Goal: Information Seeking & Learning: Learn about a topic

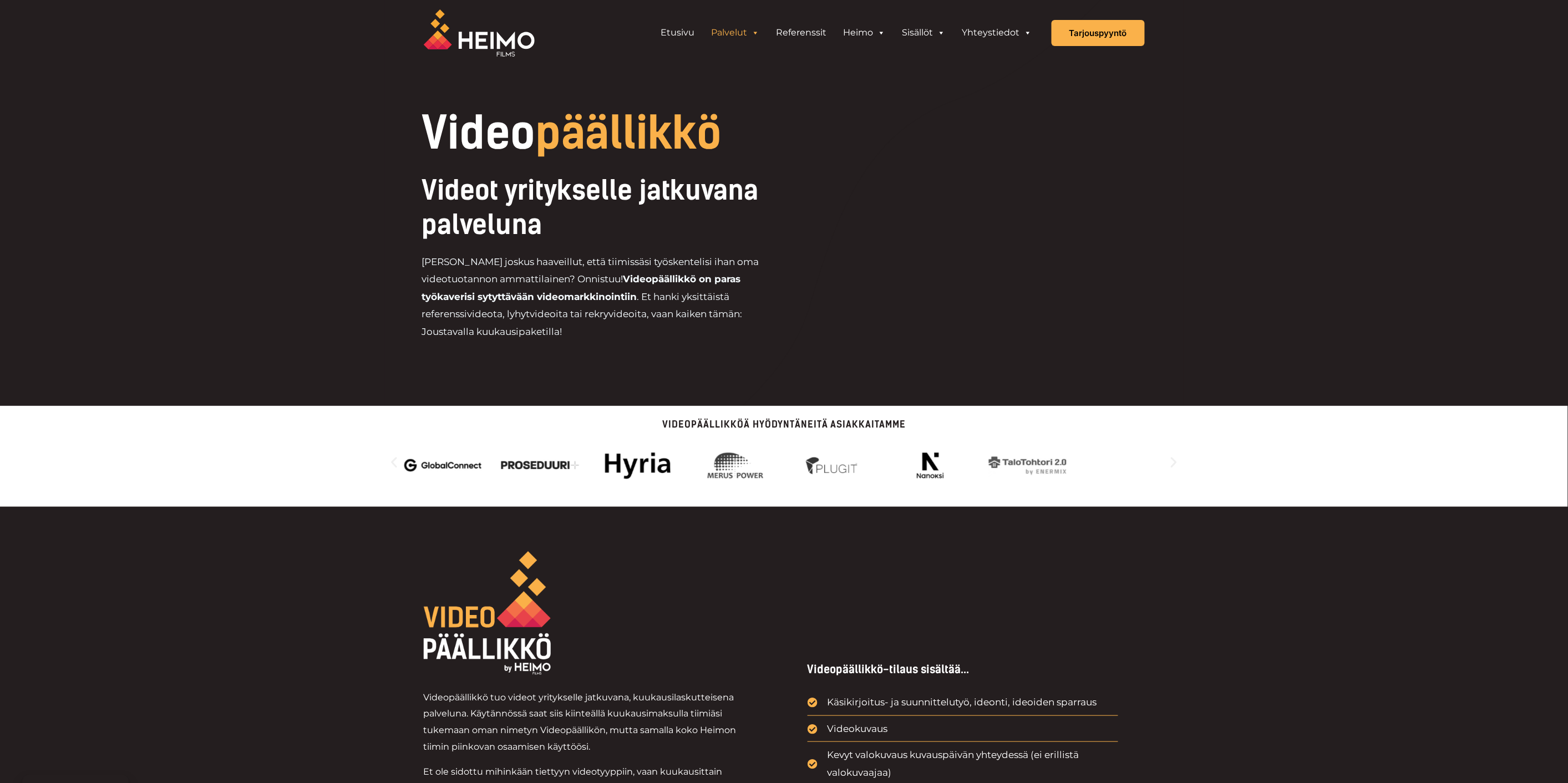
click at [744, 32] on link "Palvelut" at bounding box center [735, 33] width 65 height 22
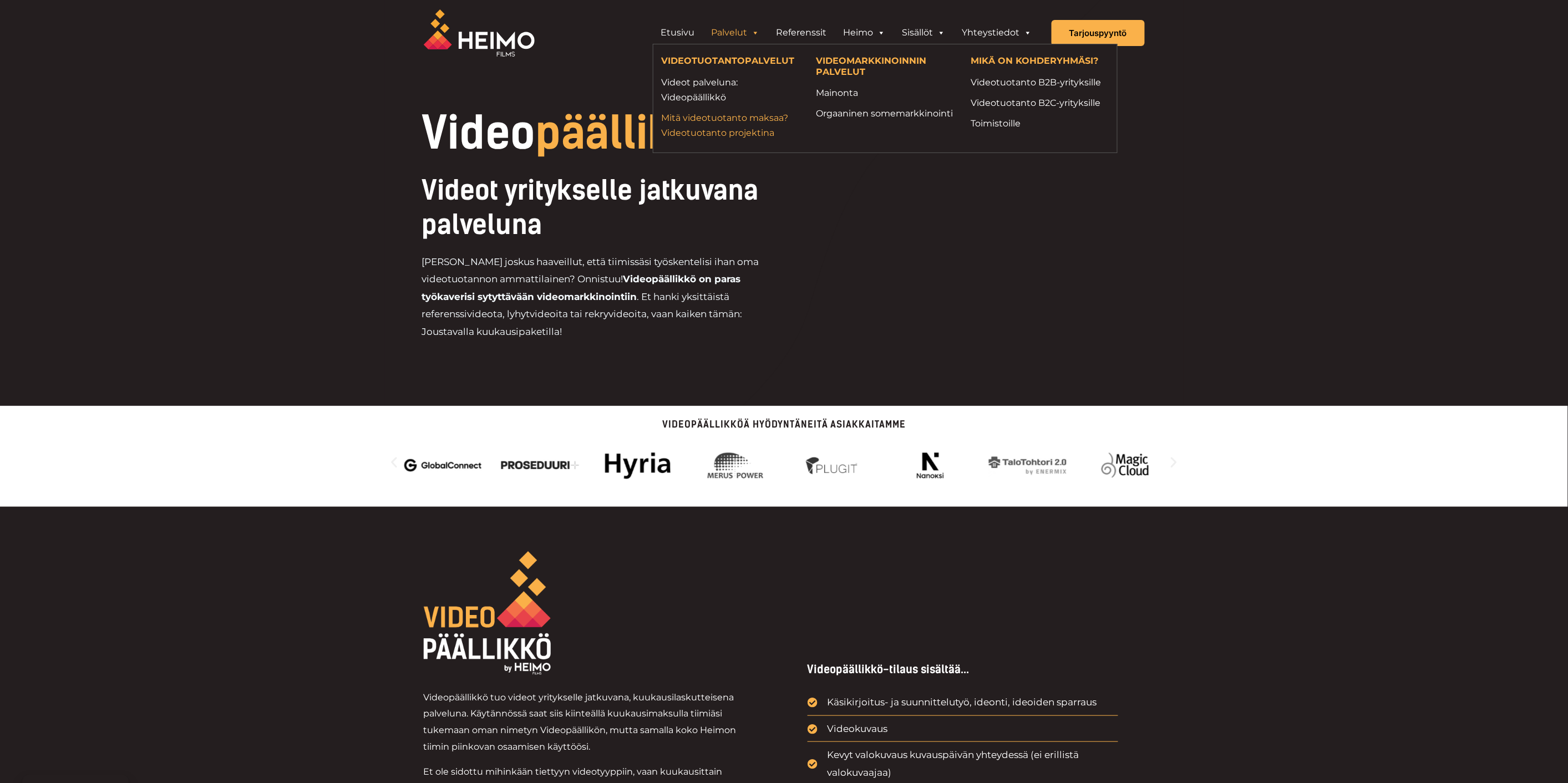
click at [730, 125] on link "Mitä videotuotanto maksaa? Videotuotanto projektina" at bounding box center [731, 125] width 138 height 30
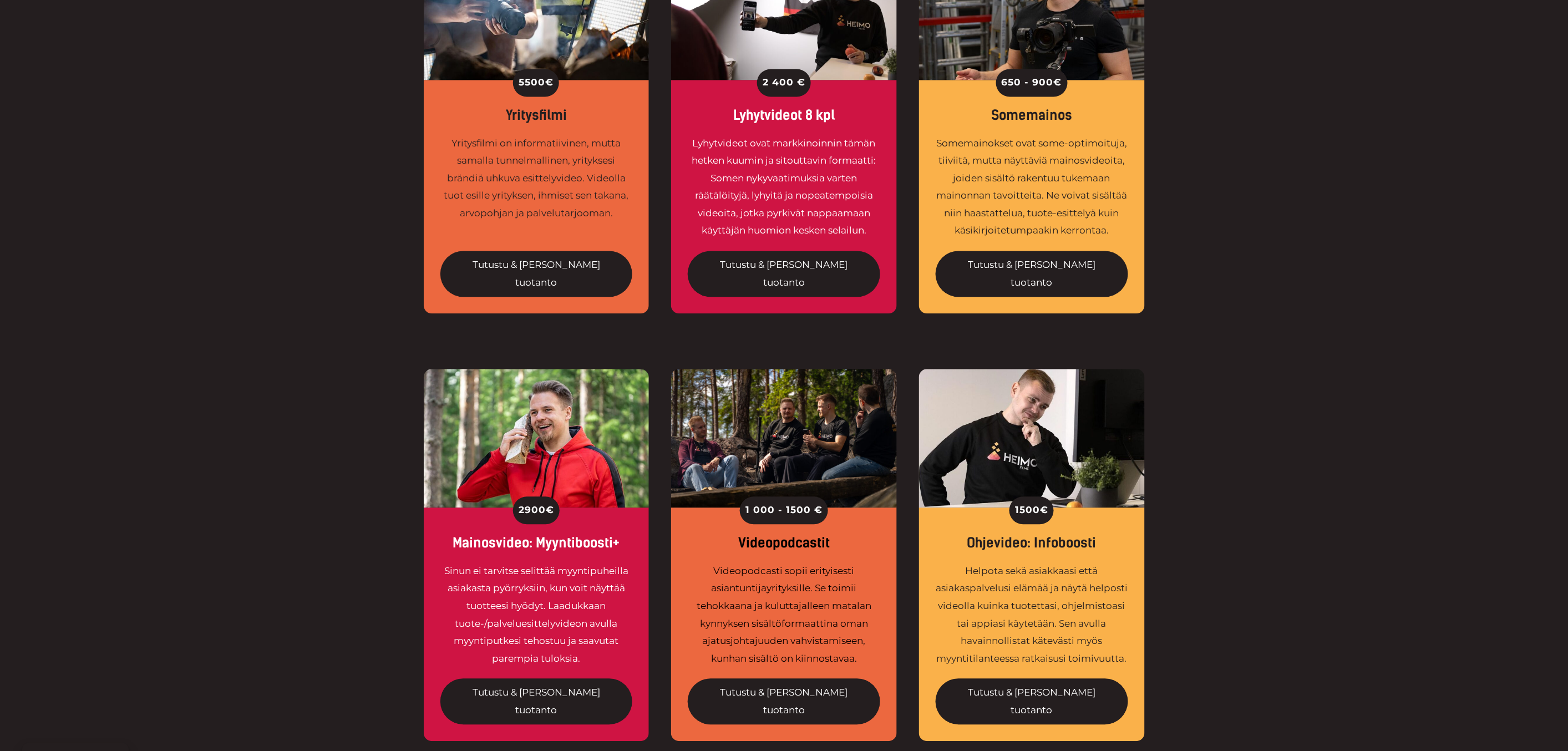
scroll to position [985, 0]
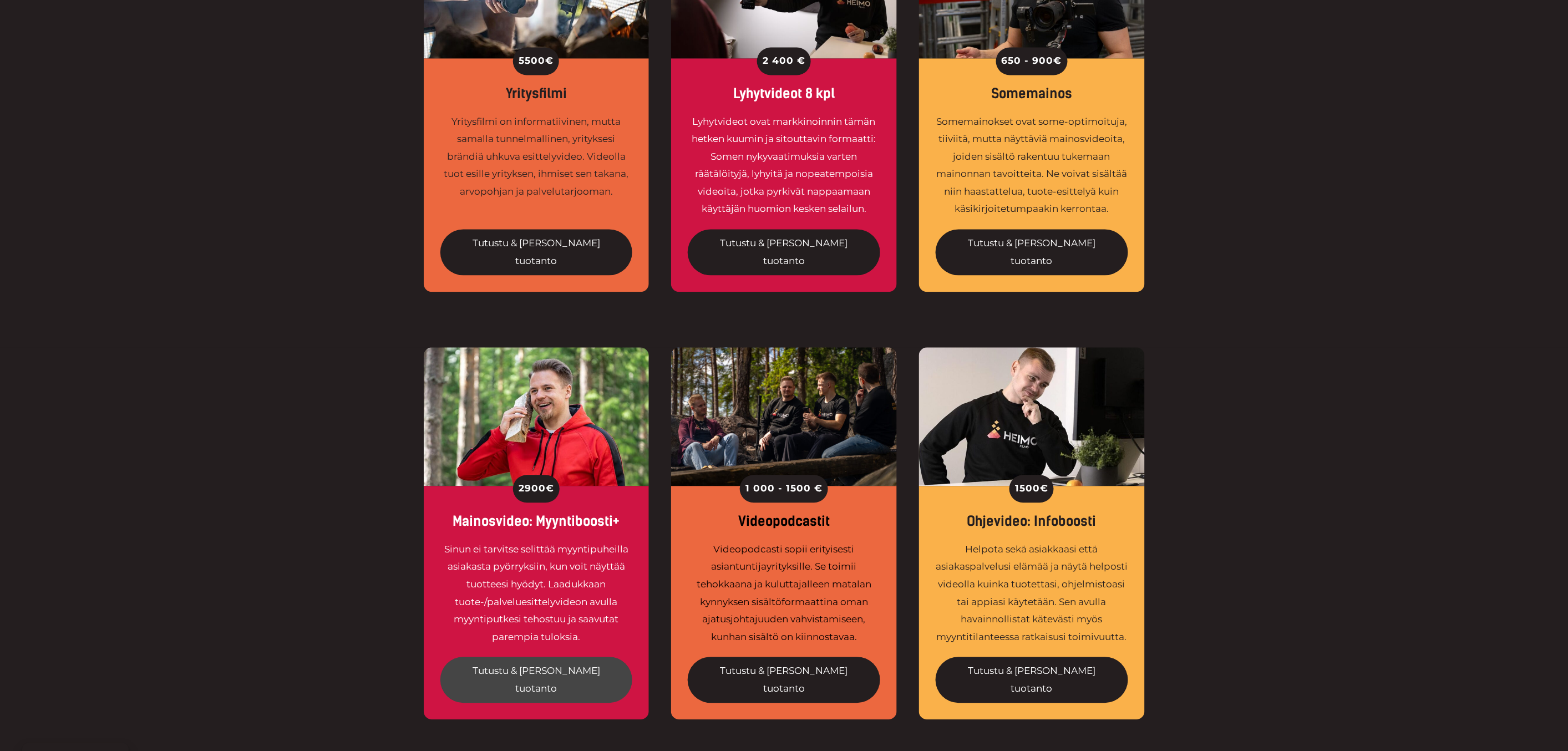
click at [546, 657] on link "Tutustu & tilaa tuotanto" at bounding box center [536, 680] width 192 height 46
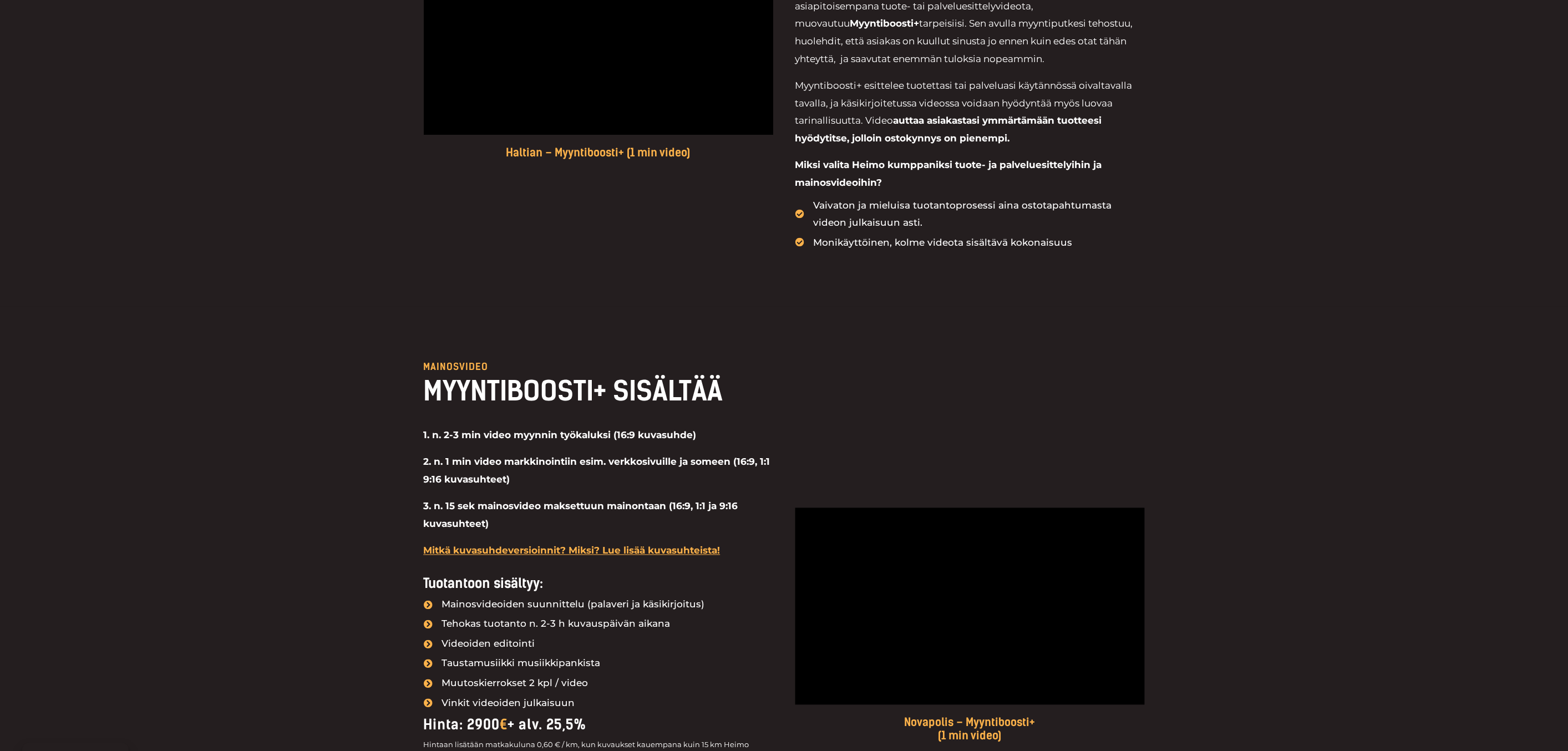
scroll to position [739, 0]
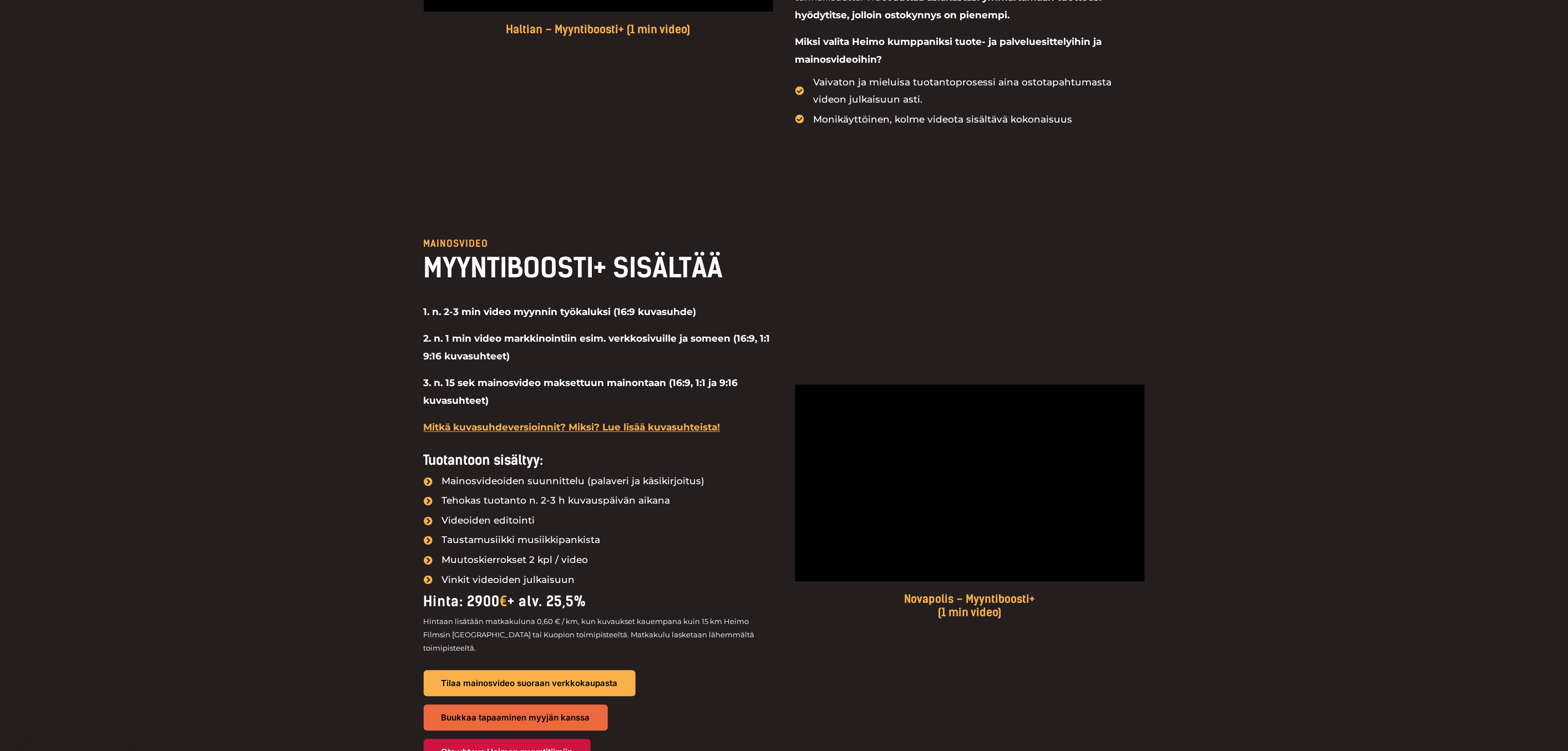
drag, startPoint x: 605, startPoint y: 610, endPoint x: 412, endPoint y: 595, distance: 193.6
click at [412, 595] on div "MAINOSVIDEO MYYNTIBOOSTI+ SISÄLTÄÄ 1. n. 2-3 min video myynnin työkaluksi (16:9…" at bounding box center [784, 502] width 1568 height 637
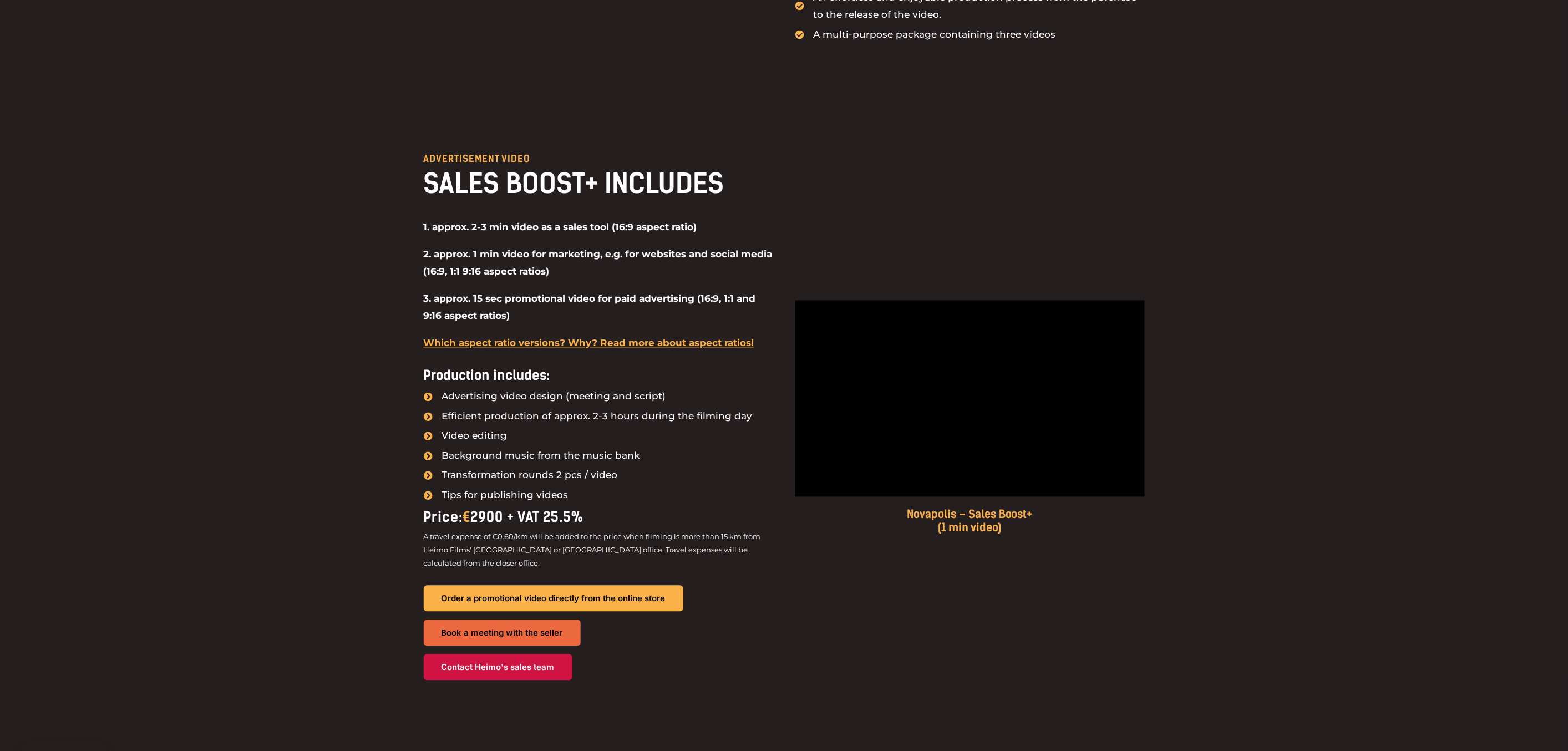
scroll to position [889, 0]
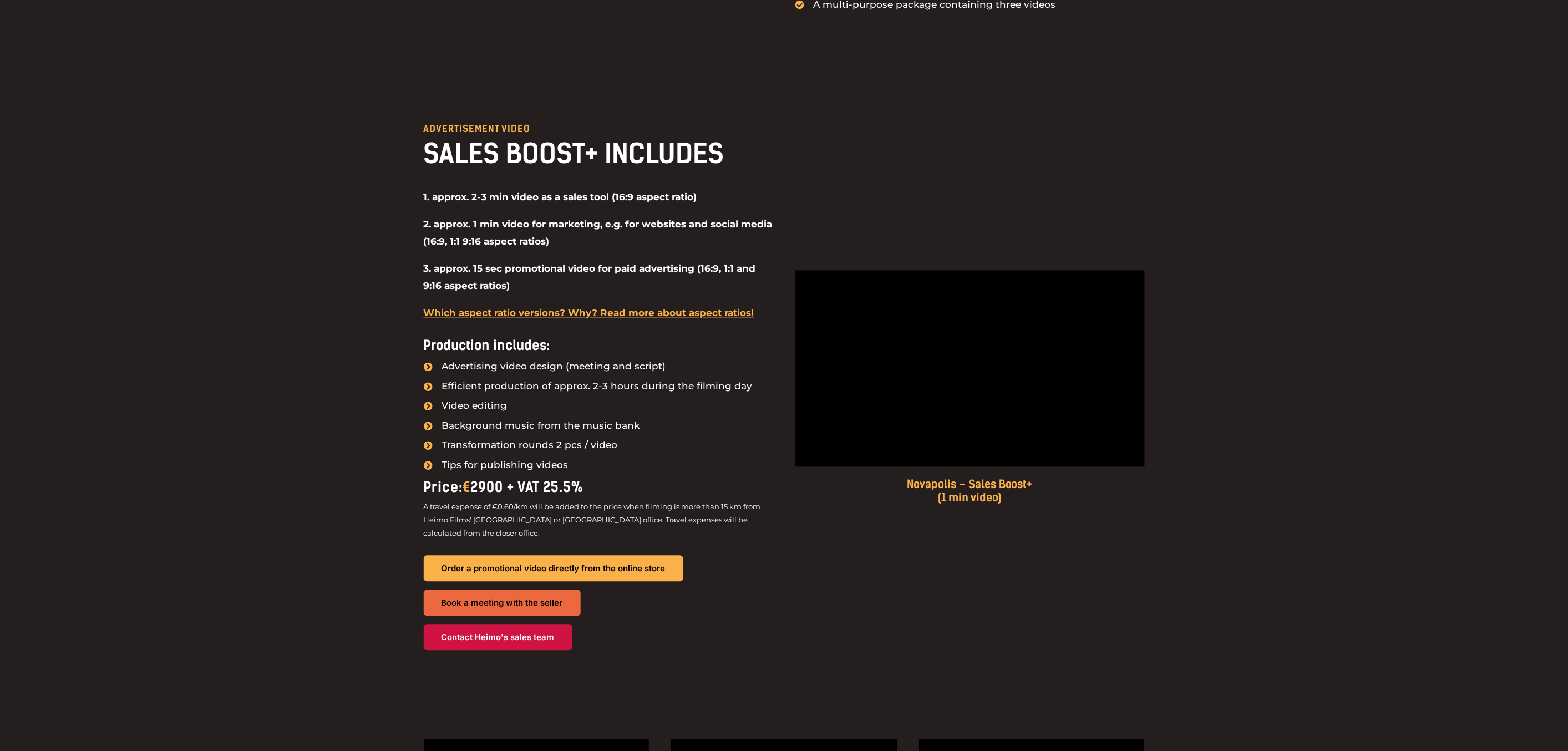
click at [1442, 397] on div "ADVERTISEMENT VIDEO SALES BOOST+ INCLUDES 1. approx. 2-3 min video as a sales t…" at bounding box center [784, 388] width 1568 height 637
drag, startPoint x: 580, startPoint y: 463, endPoint x: 555, endPoint y: 464, distance: 25.0
click at [555, 451] on font "Transformation rounds 2 pcs / video" at bounding box center [529, 445] width 176 height 11
click at [548, 451] on font "Transformation rounds 2 pcs / video" at bounding box center [529, 445] width 176 height 11
click at [438, 450] on span at bounding box center [431, 446] width 16 height 9
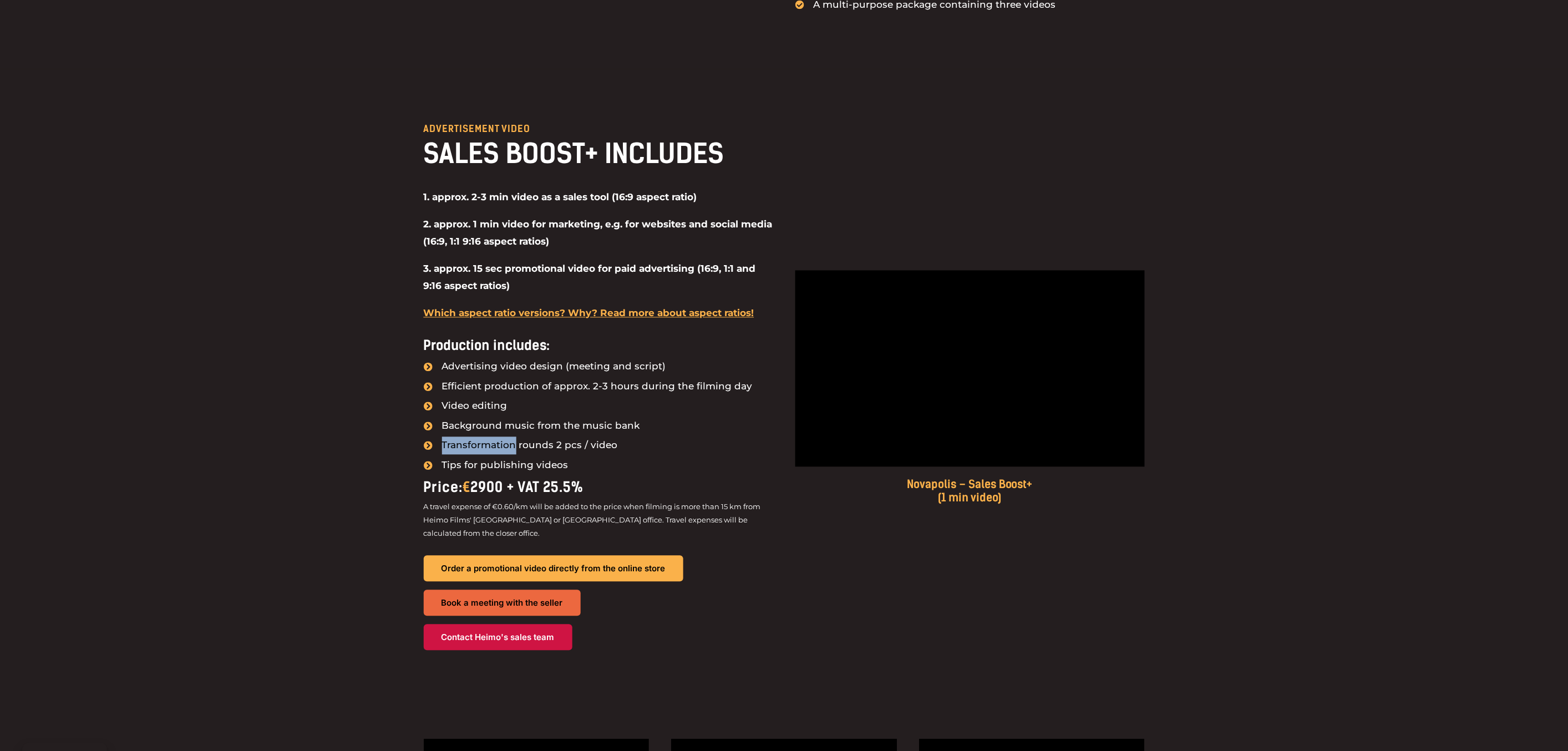
drag, startPoint x: 440, startPoint y: 462, endPoint x: 514, endPoint y: 462, distance: 74.0
click at [514, 454] on span "Transformation rounds 2 pcs / video" at bounding box center [529, 446] width 178 height 18
click at [601, 435] on span "Background music from the music bank" at bounding box center [540, 427] width 201 height 18
drag, startPoint x: 615, startPoint y: 460, endPoint x: 544, endPoint y: 459, distance: 71.0
click at [544, 456] on li "Transformation rounds 2 pcs / video" at bounding box center [598, 446] width 350 height 19
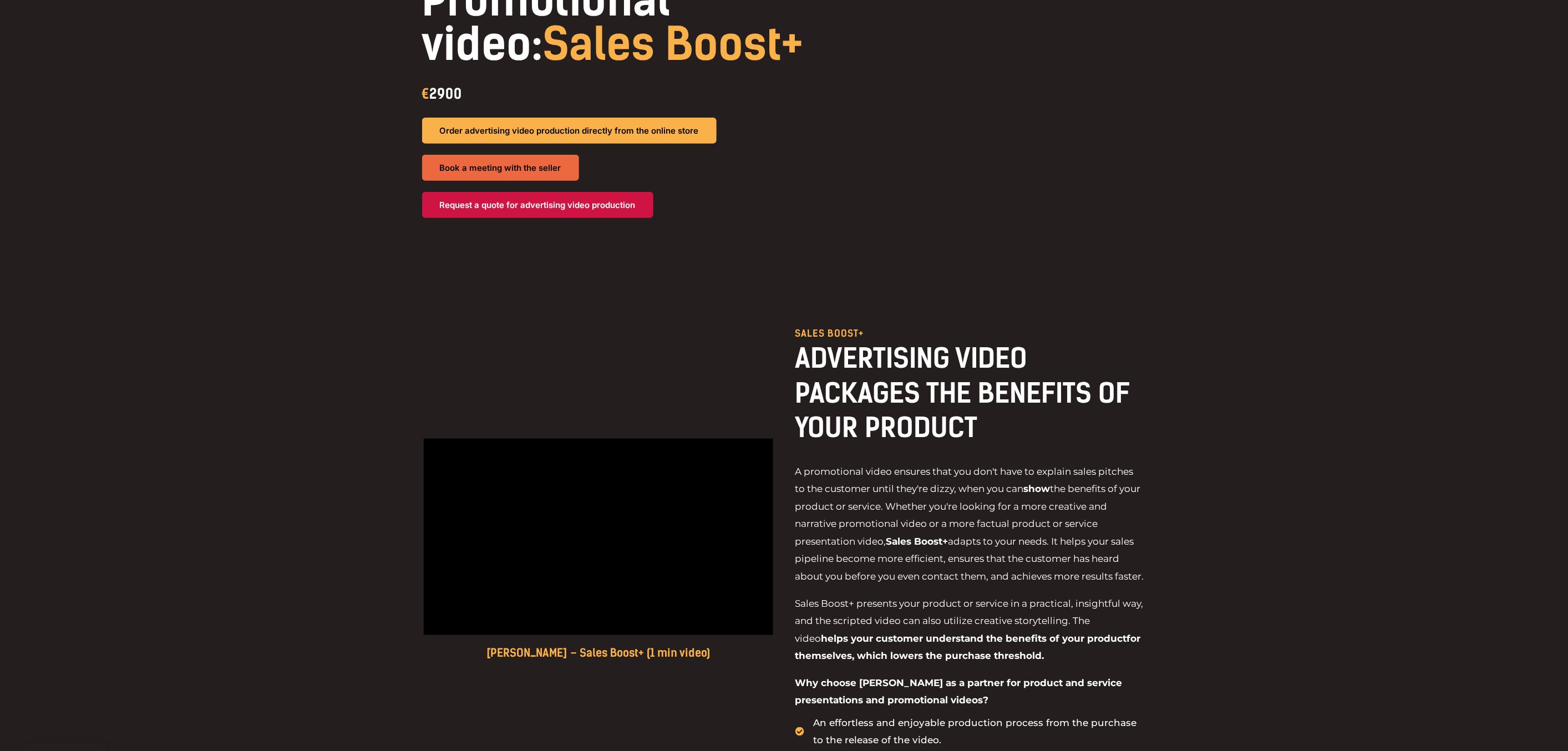
scroll to position [0, 0]
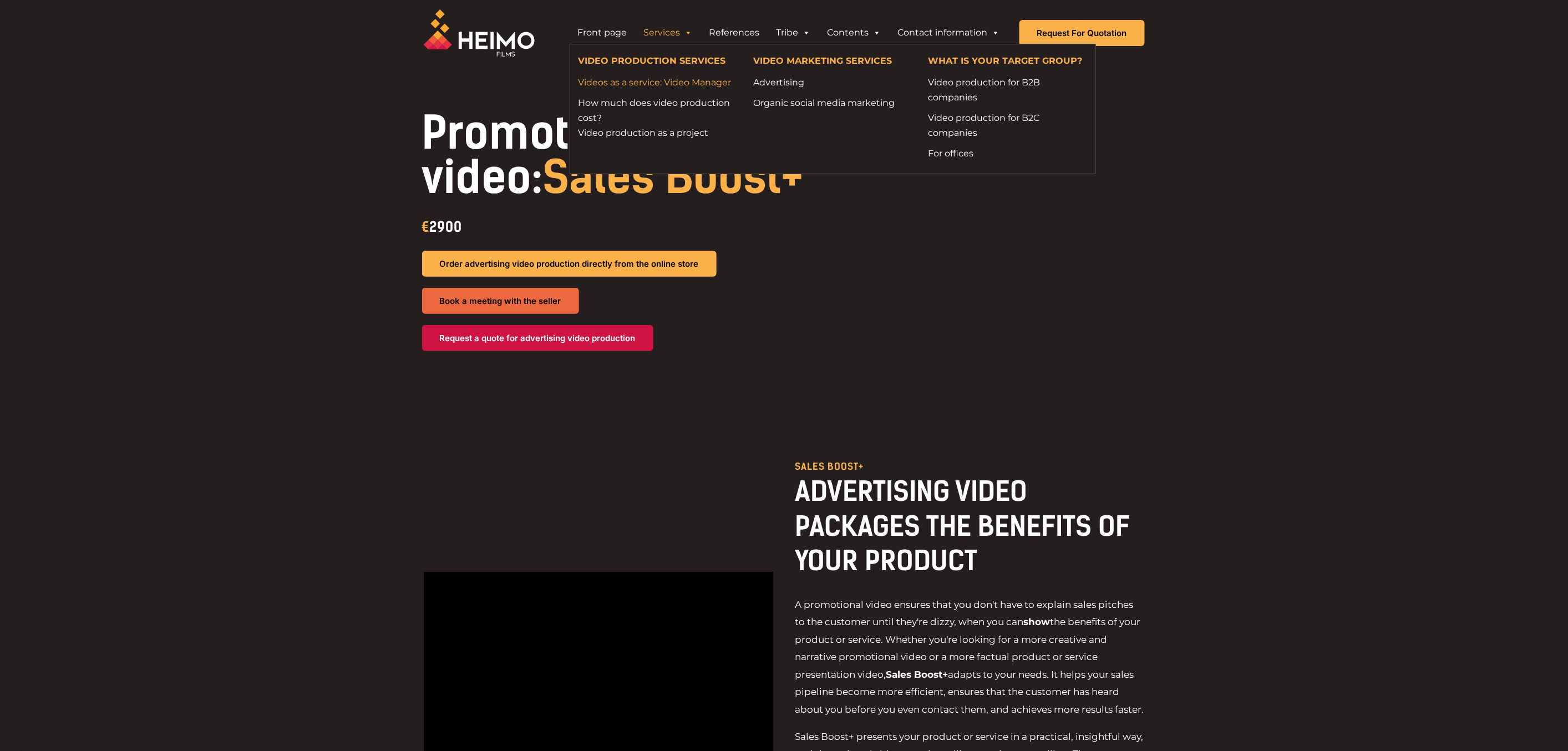
click at [640, 82] on font "Videos as a service: Video Manager" at bounding box center [654, 82] width 153 height 10
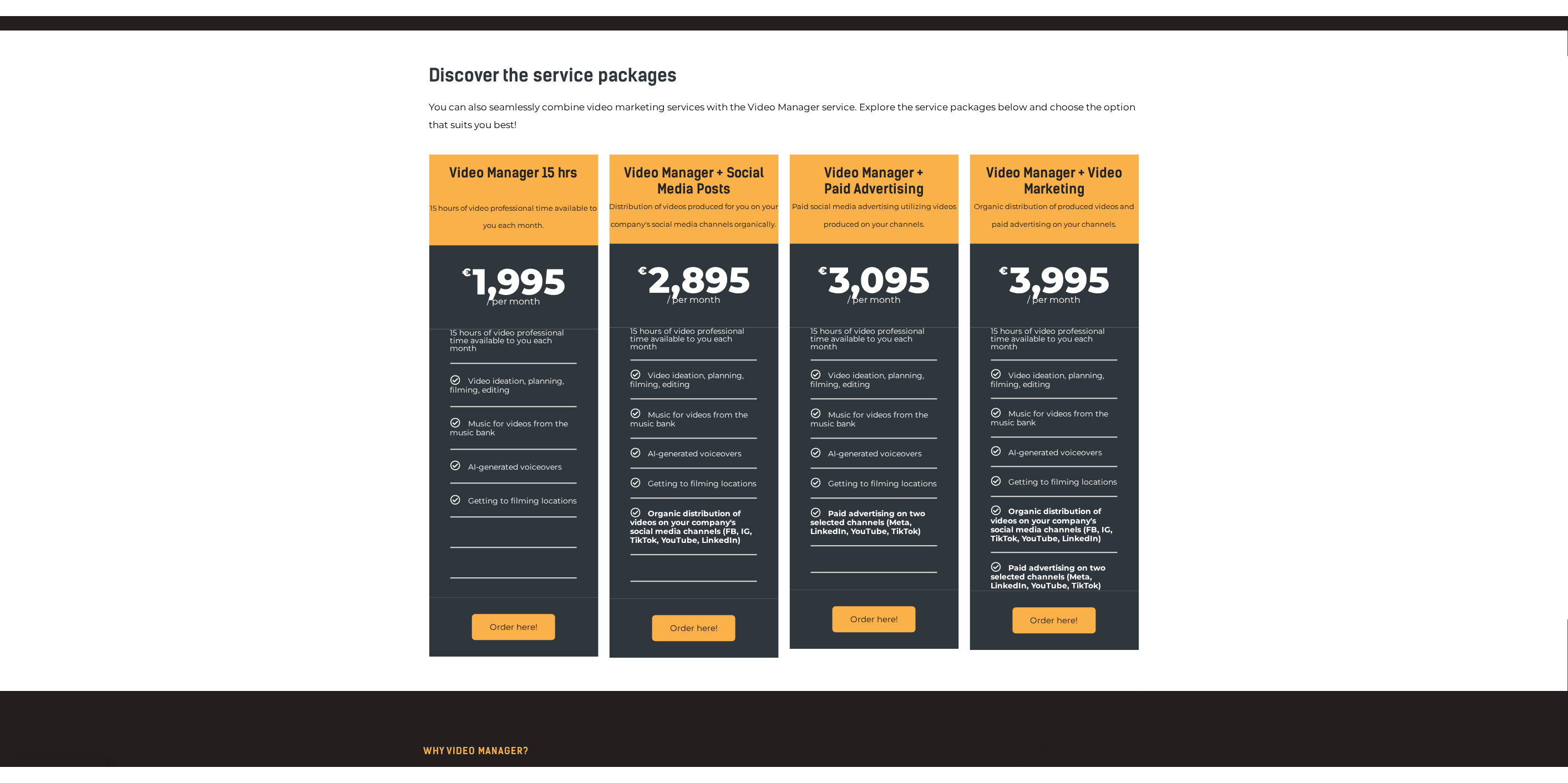
scroll to position [1109, 0]
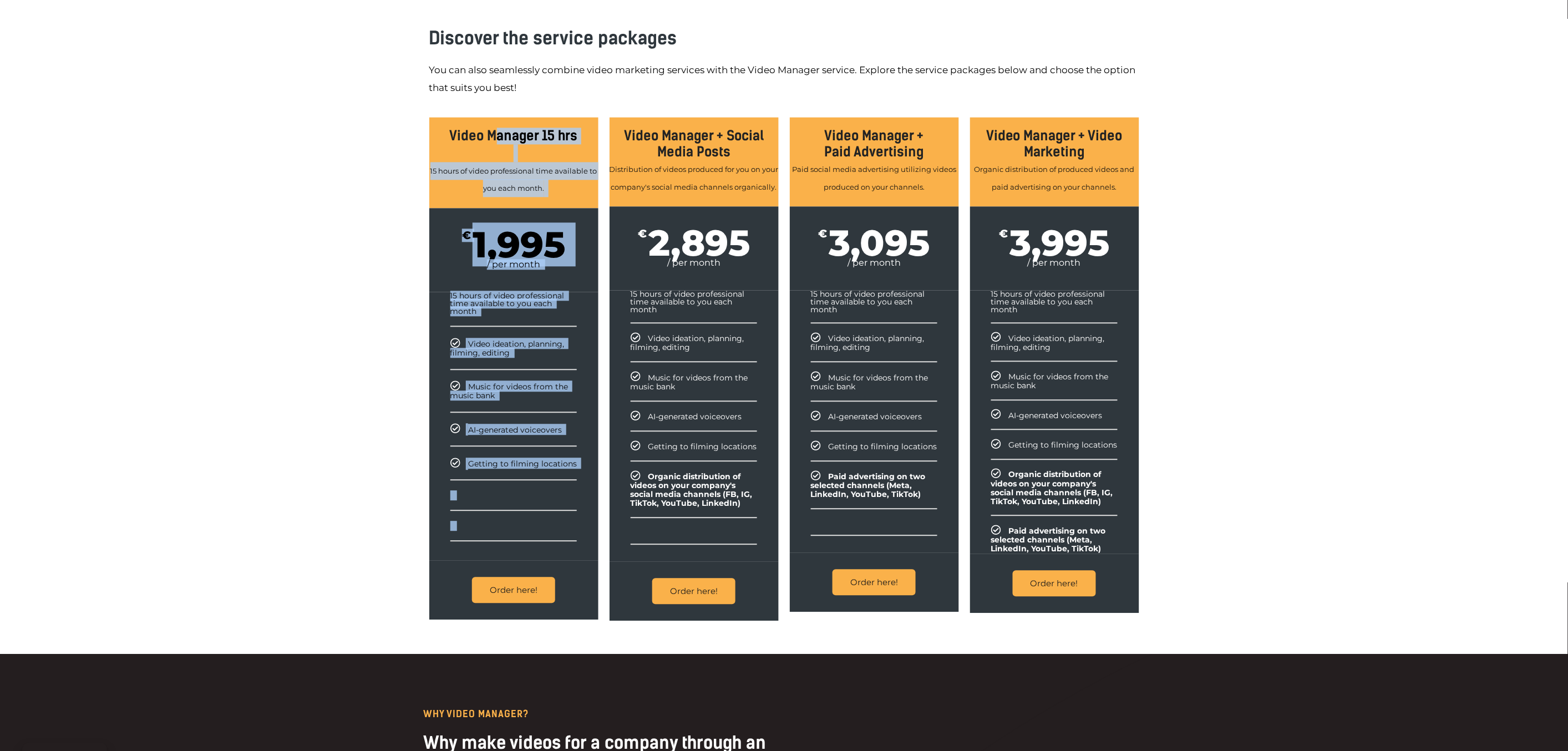
drag, startPoint x: 429, startPoint y: 140, endPoint x: 562, endPoint y: 535, distance: 416.8
click at [563, 537] on div "Video Manager 15 hrs 15 hours of video professional time available to you each …" at bounding box center [514, 368] width 169 height 502
click at [356, 268] on div "Discover the service packages You can also seamlessly combine video marketing s…" at bounding box center [784, 323] width 1568 height 662
